Goal: Task Accomplishment & Management: Manage account settings

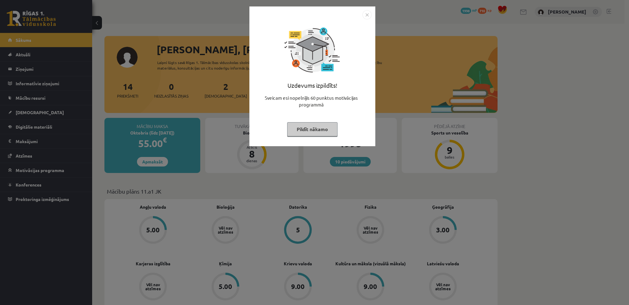
click at [368, 14] on img "Close" at bounding box center [367, 14] width 9 height 9
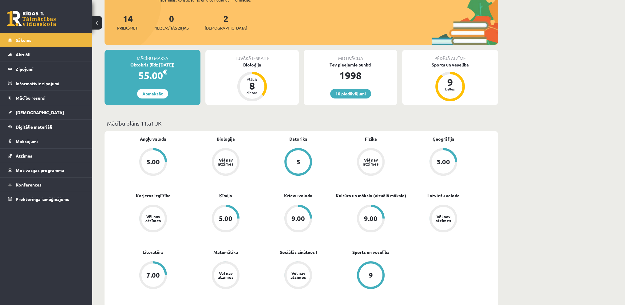
scroll to position [92, 0]
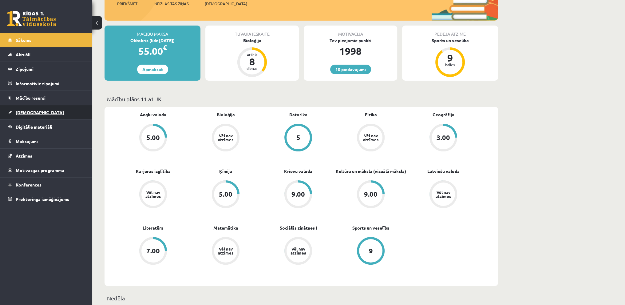
click at [39, 105] on link "[DEMOGRAPHIC_DATA]" at bounding box center [46, 112] width 77 height 14
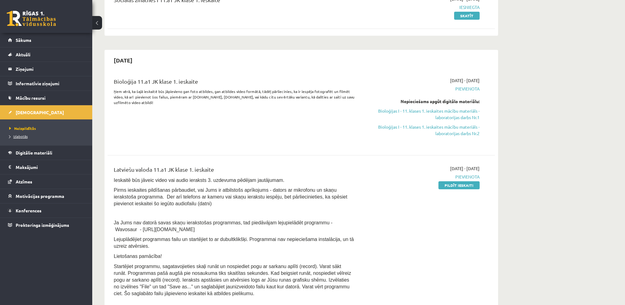
click at [16, 134] on span "Izlabotās" at bounding box center [18, 136] width 18 height 5
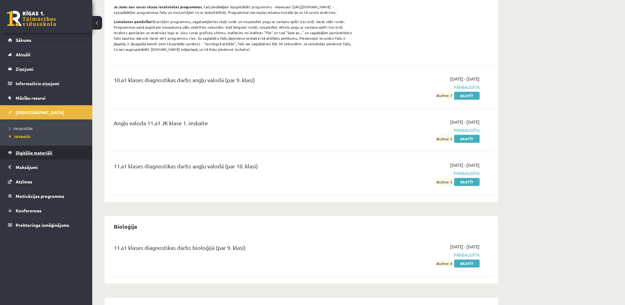
scroll to position [246, 0]
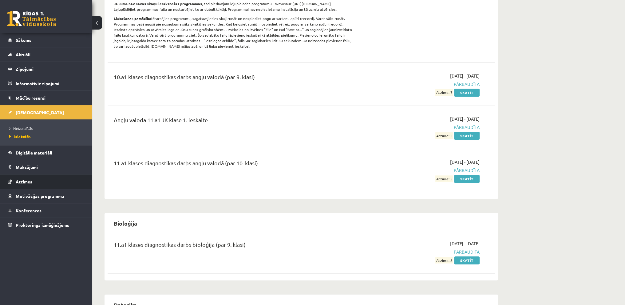
click at [30, 181] on span "Atzīmes" at bounding box center [24, 182] width 17 height 6
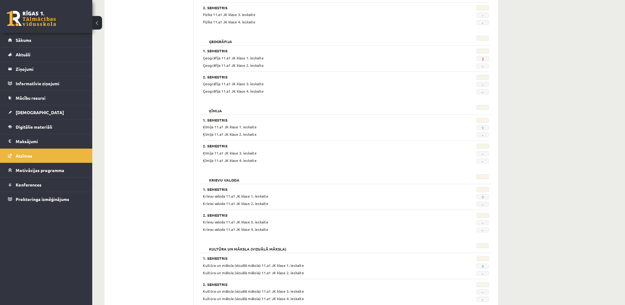
scroll to position [369, 0]
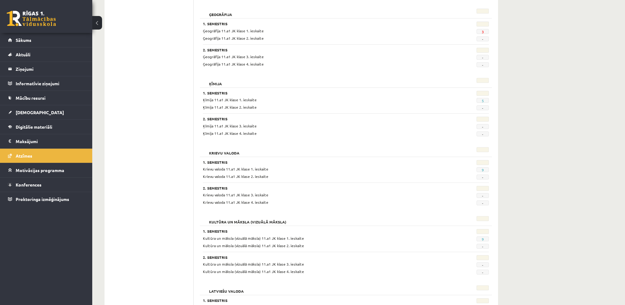
click at [484, 238] on span "9" at bounding box center [482, 238] width 12 height 5
click at [482, 238] on link "9" at bounding box center [482, 238] width 2 height 5
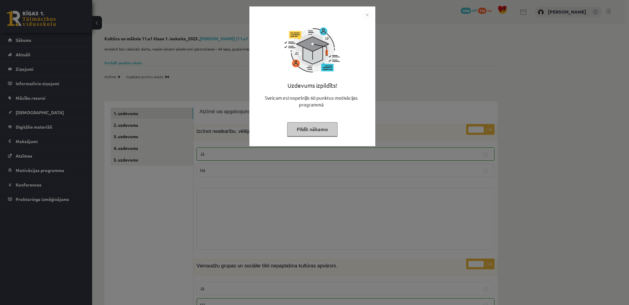
click at [369, 15] on img "Close" at bounding box center [367, 14] width 9 height 9
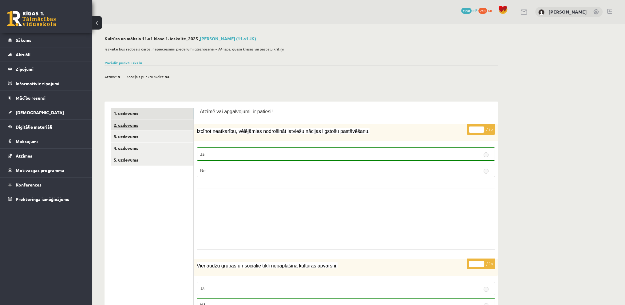
click at [136, 121] on link "2. uzdevums" at bounding box center [152, 124] width 83 height 11
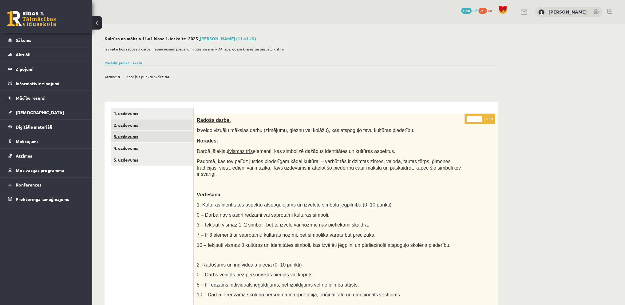
click at [123, 138] on link "3. uzdevums" at bounding box center [152, 136] width 83 height 11
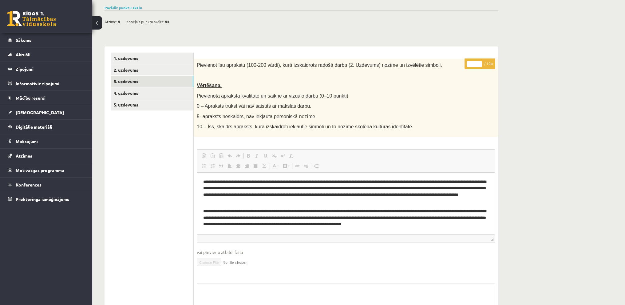
scroll to position [116, 0]
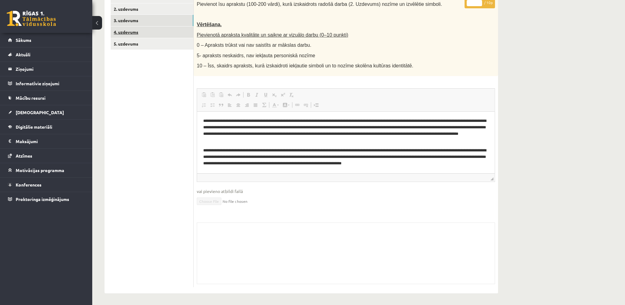
click at [129, 31] on link "4. uzdevums" at bounding box center [152, 31] width 83 height 11
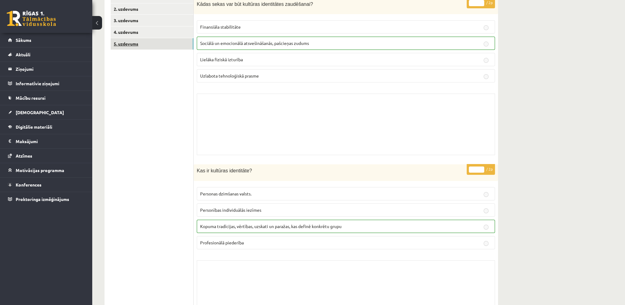
click at [129, 41] on link "5. uzdevums" at bounding box center [152, 43] width 83 height 11
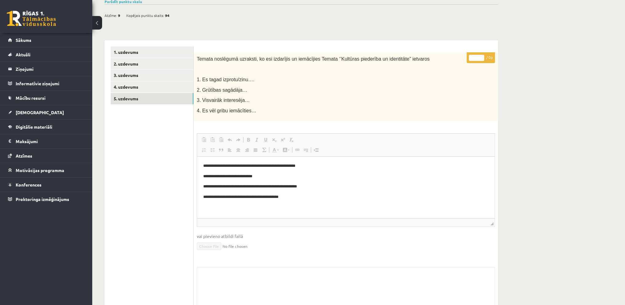
scroll to position [14, 0]
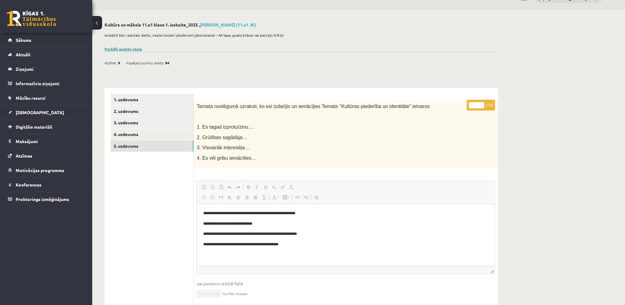
click at [118, 47] on link "Parādīt punktu skalu" at bounding box center [122, 48] width 37 height 5
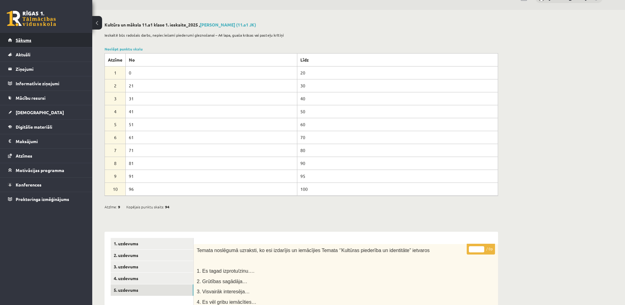
click at [61, 38] on link "Sākums" at bounding box center [46, 40] width 77 height 14
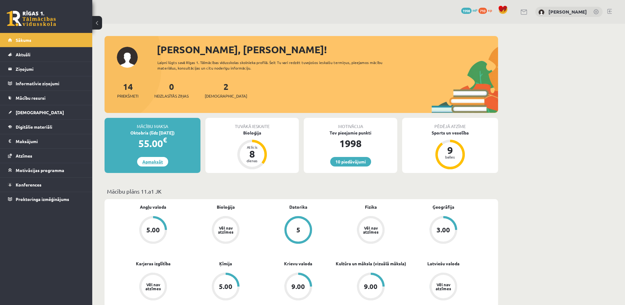
click at [148, 163] on link "Apmaksāt" at bounding box center [152, 162] width 31 height 10
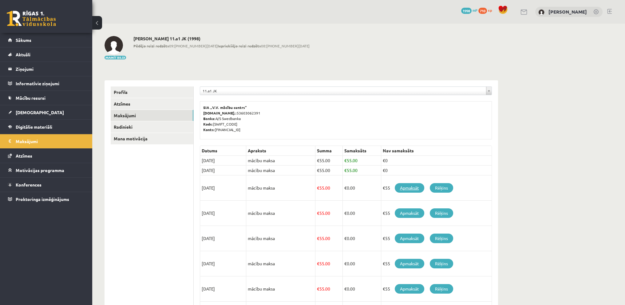
click at [411, 186] on link "Apmaksāt" at bounding box center [410, 188] width 30 height 10
click at [444, 188] on link "Rēķins" at bounding box center [441, 188] width 23 height 10
click at [23, 36] on link "Sākums" at bounding box center [46, 40] width 77 height 14
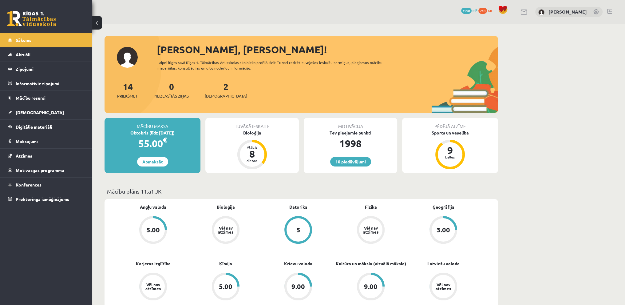
drag, startPoint x: 141, startPoint y: 163, endPoint x: 14, endPoint y: 154, distance: 128.2
click at [141, 164] on link "Apmaksāt" at bounding box center [152, 162] width 31 height 10
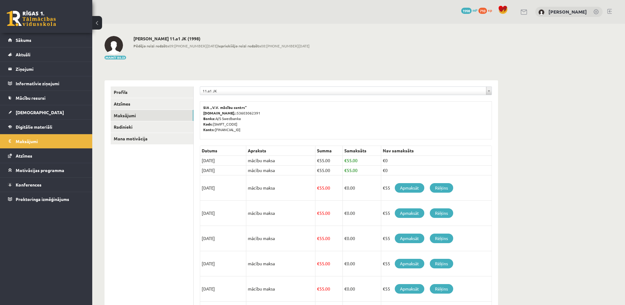
click at [607, 10] on link at bounding box center [609, 11] width 5 height 5
